Goal: Task Accomplishment & Management: Manage account settings

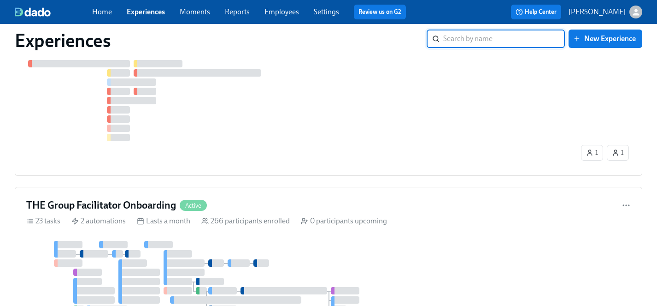
scroll to position [205, 0]
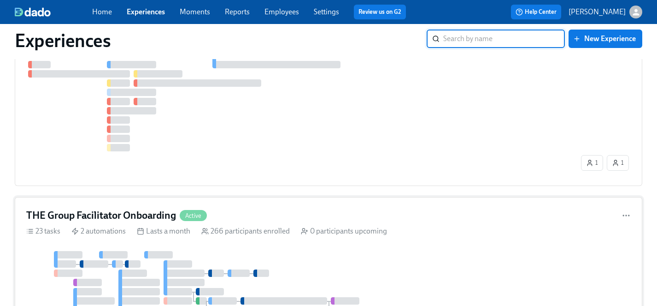
click at [331, 251] on div at bounding box center [206, 291] width 361 height 81
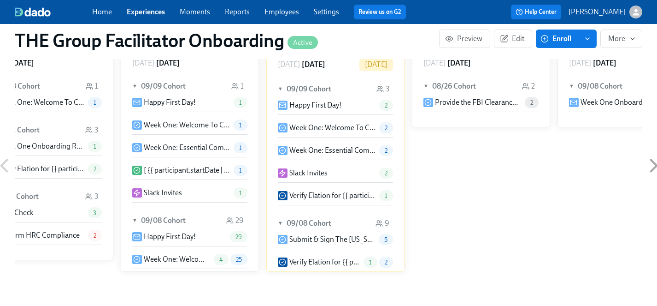
scroll to position [0, 13103]
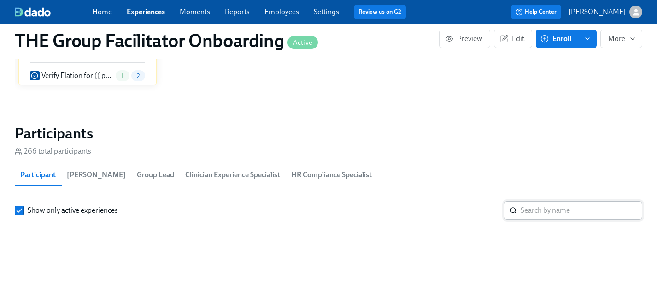
click at [544, 206] on input "search" at bounding box center [582, 210] width 122 height 18
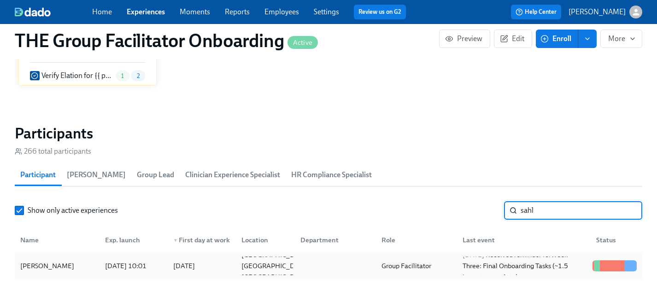
type input "sahl"
click at [36, 265] on div "[PERSON_NAME]" at bounding box center [47, 265] width 61 height 11
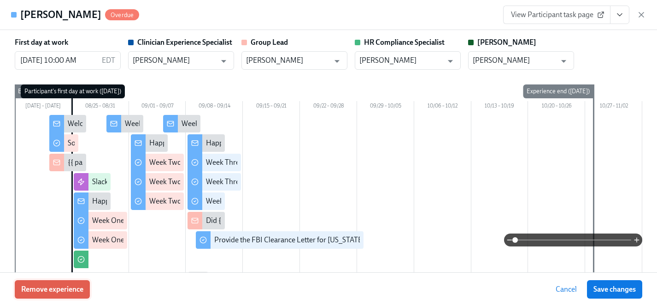
click at [79, 290] on span "Remove experience" at bounding box center [52, 288] width 62 height 9
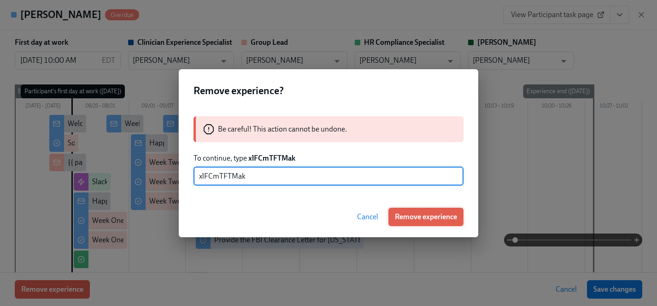
type input "xlFCmTFTMak"
click at [422, 216] on span "Remove experience" at bounding box center [426, 216] width 62 height 9
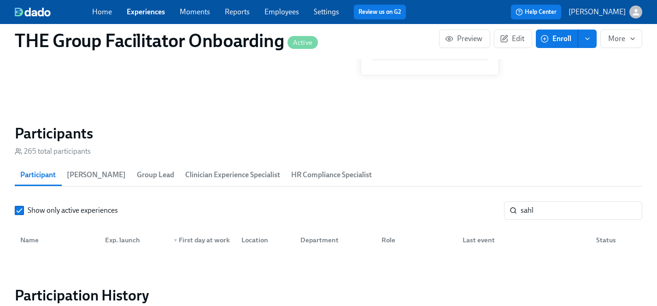
scroll to position [0, 14219]
click at [141, 12] on link "Experiences" at bounding box center [146, 11] width 38 height 9
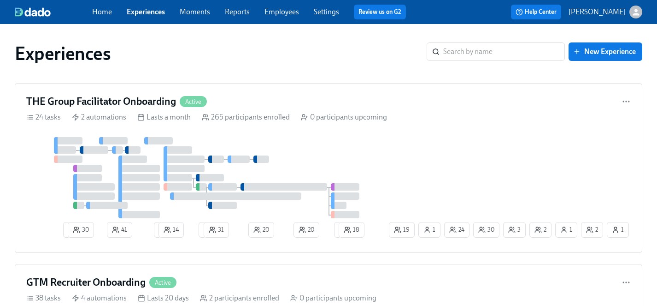
click at [165, 65] on div "Experiences ​ New Experience" at bounding box center [328, 53] width 642 height 37
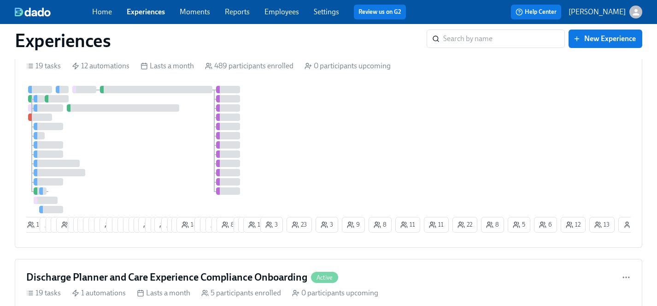
scroll to position [2005, 0]
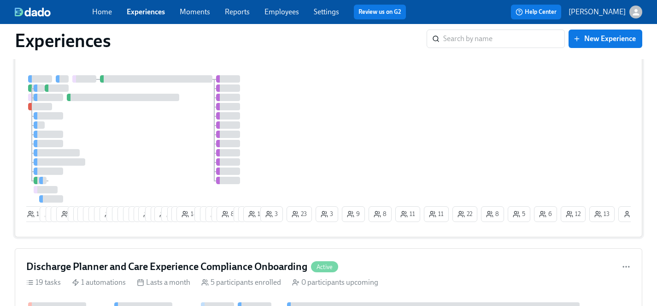
click at [174, 141] on div at bounding box center [142, 138] width 232 height 127
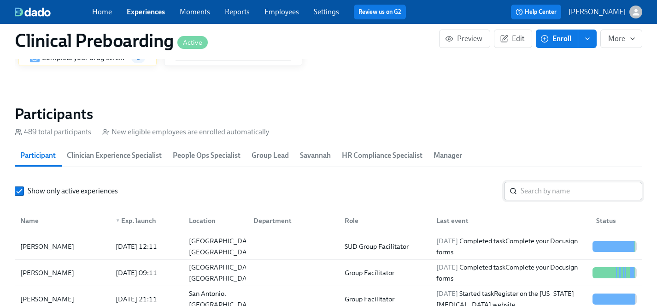
scroll to position [941, 0]
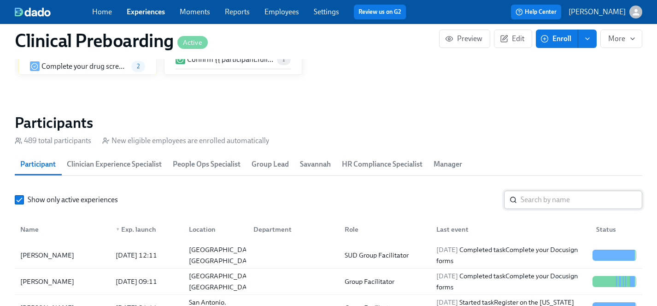
click at [539, 203] on input "search" at bounding box center [582, 199] width 122 height 18
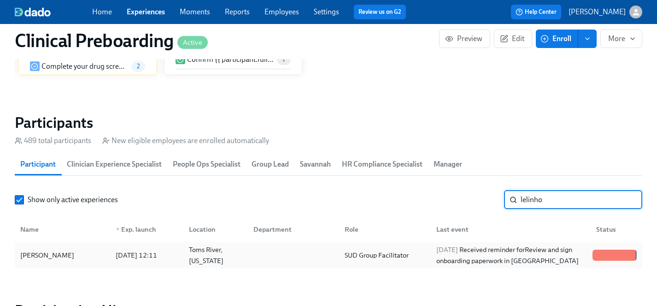
type input "lelinho"
click at [53, 255] on div "[PERSON_NAME]" at bounding box center [47, 254] width 61 height 11
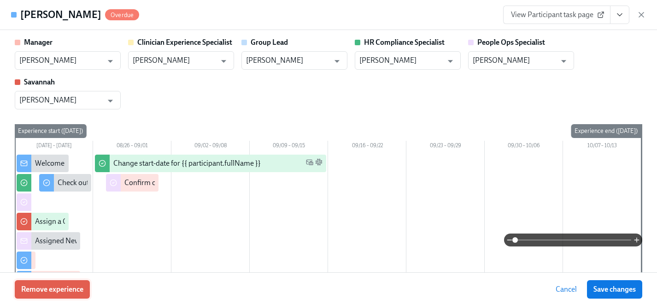
click at [55, 287] on span "Remove experience" at bounding box center [52, 288] width 62 height 9
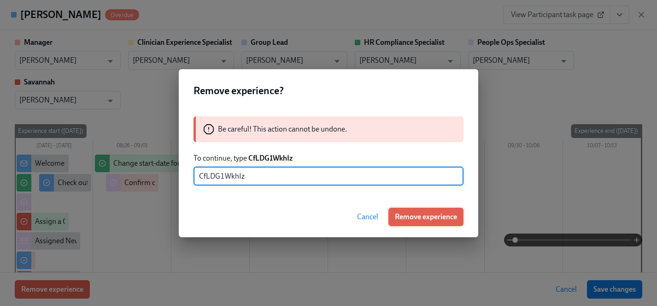
type input "CfLDG1WkhIz"
click at [409, 215] on span "Remove experience" at bounding box center [426, 216] width 62 height 9
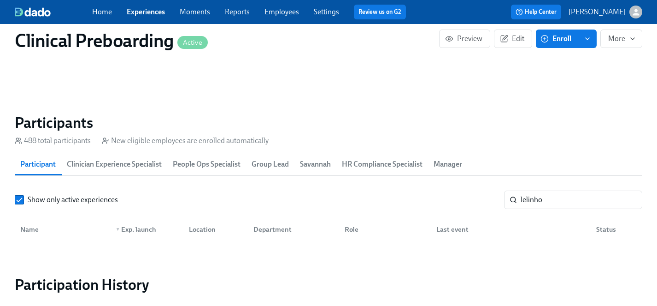
scroll to position [0, 12035]
